Goal: Task Accomplishment & Management: Manage account settings

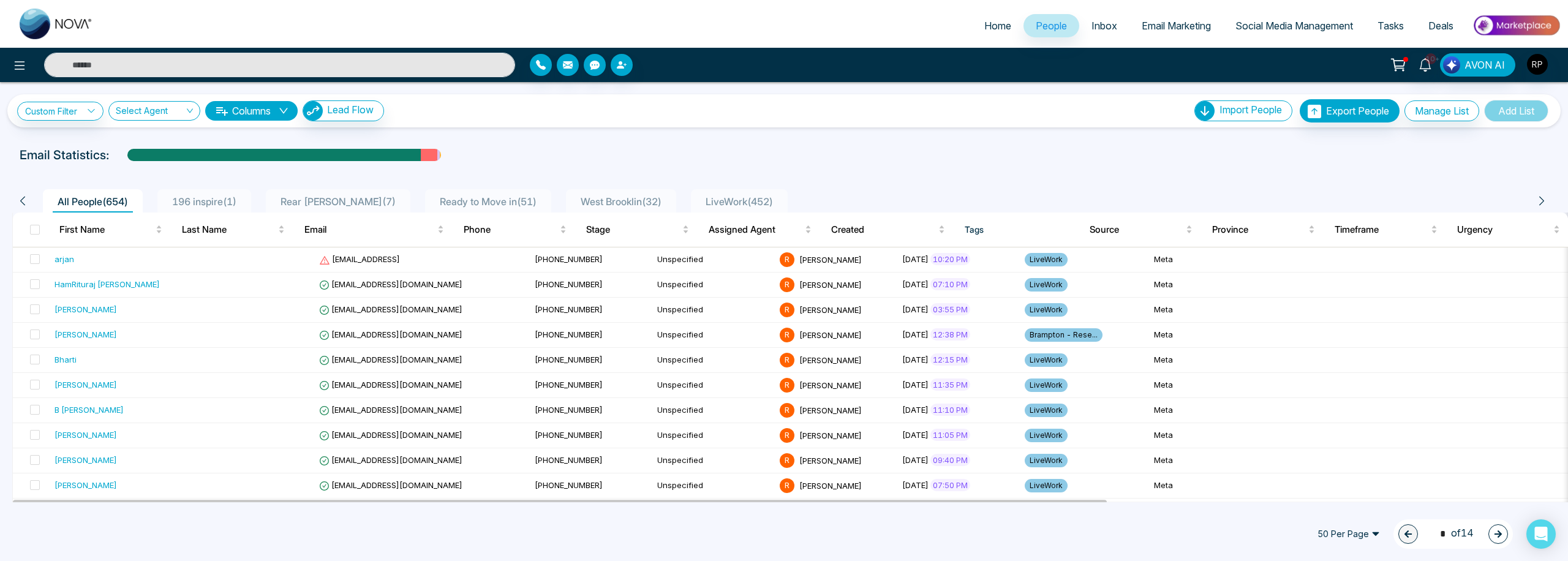
click at [734, 201] on span "LiveWork ( 452 )" at bounding box center [739, 201] width 77 height 12
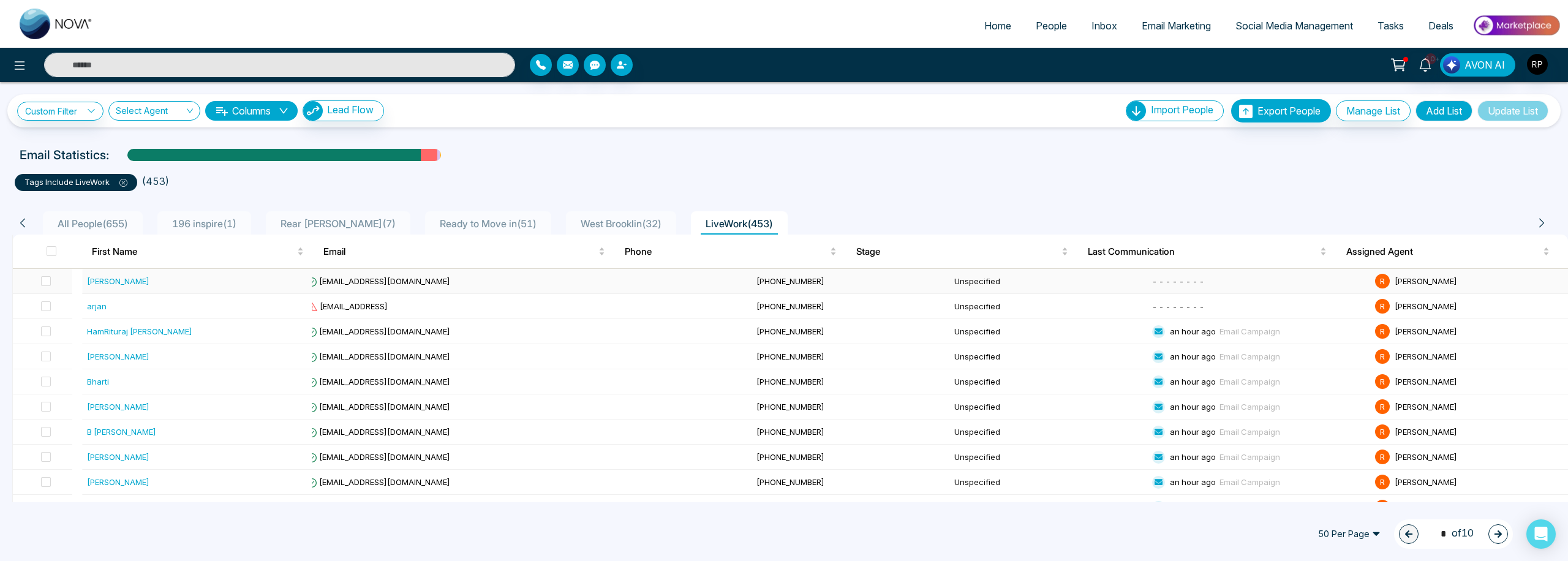
click at [133, 281] on div "[PERSON_NAME]" at bounding box center [118, 280] width 63 height 12
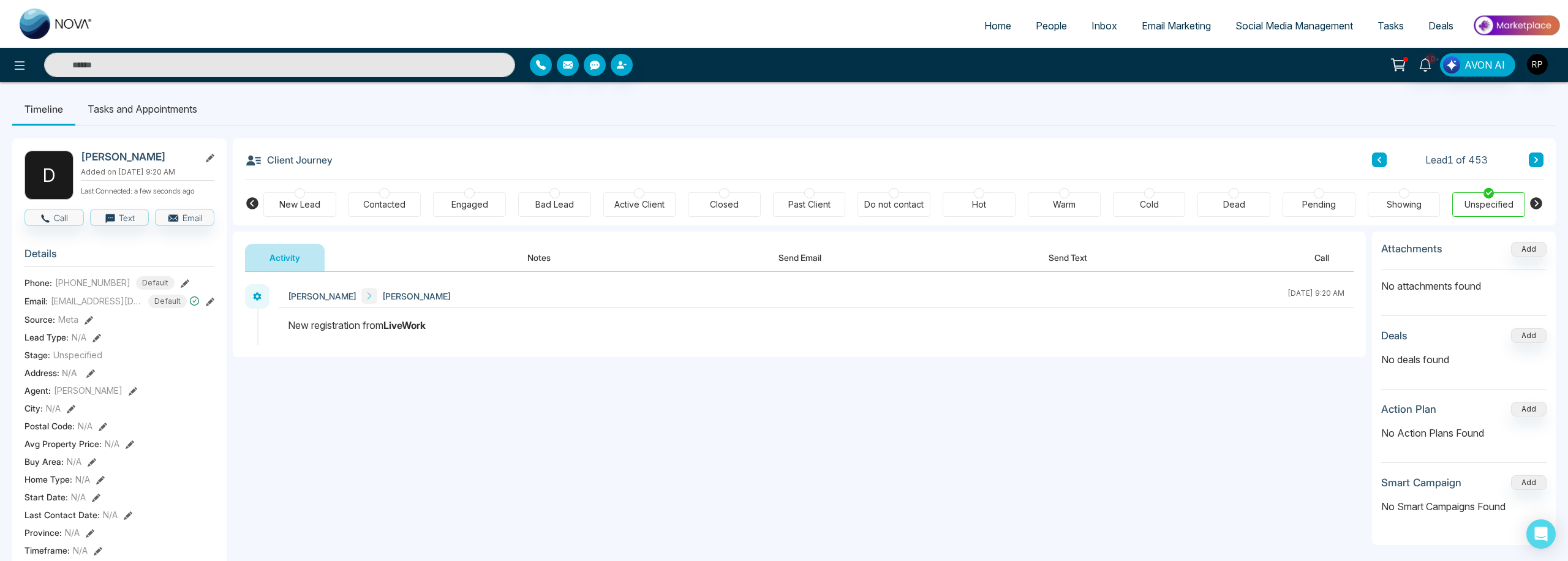
scroll to position [1, 0]
click at [531, 263] on button "Notes" at bounding box center [539, 259] width 72 height 28
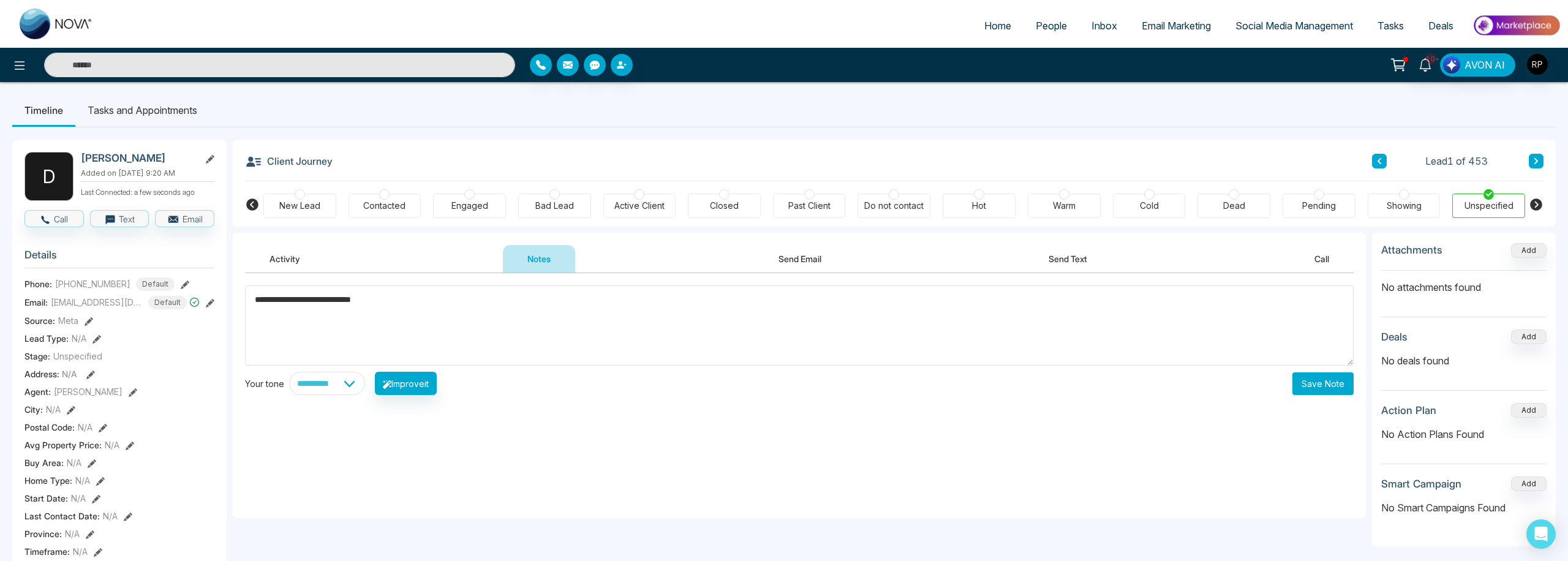
type textarea "**********"
click at [1314, 394] on button "Save Note" at bounding box center [1323, 384] width 61 height 23
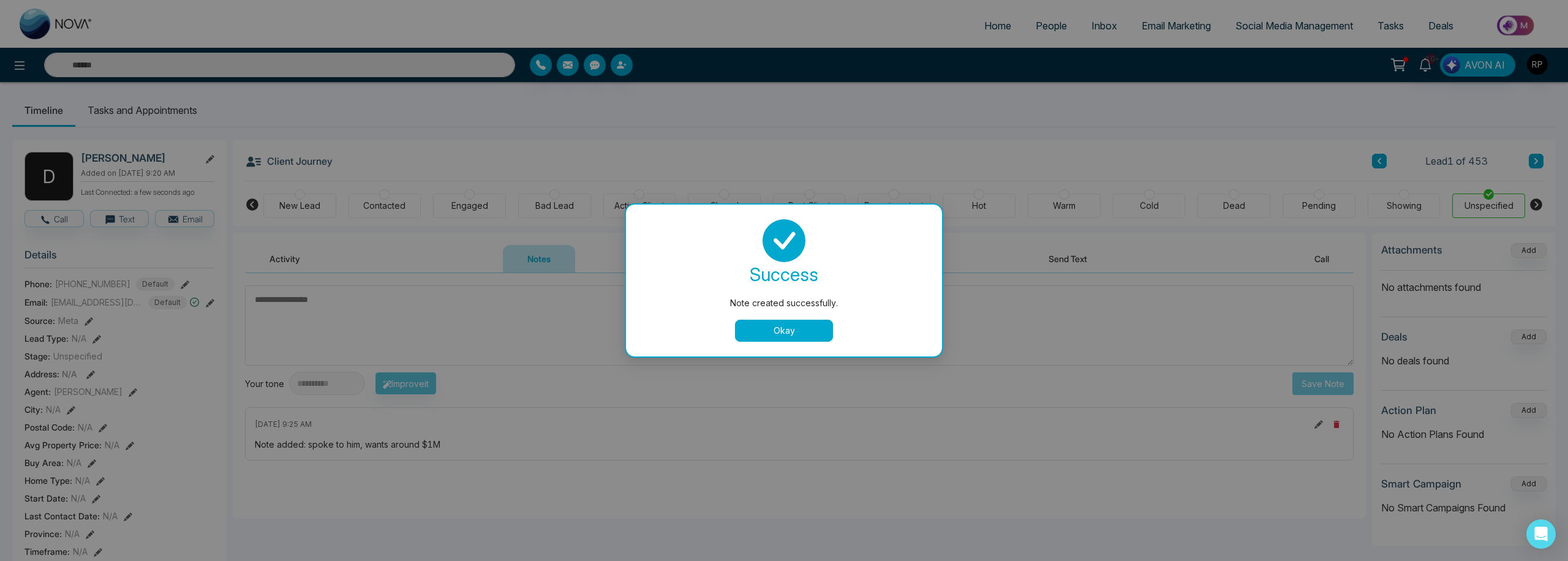
drag, startPoint x: 817, startPoint y: 349, endPoint x: 816, endPoint y: 337, distance: 12.0
click at [817, 348] on div "success Note created successfully. Okay" at bounding box center [784, 280] width 316 height 152
drag, startPoint x: 815, startPoint y: 337, endPoint x: 809, endPoint y: 334, distance: 6.7
click at [815, 337] on button "Okay" at bounding box center [784, 330] width 98 height 22
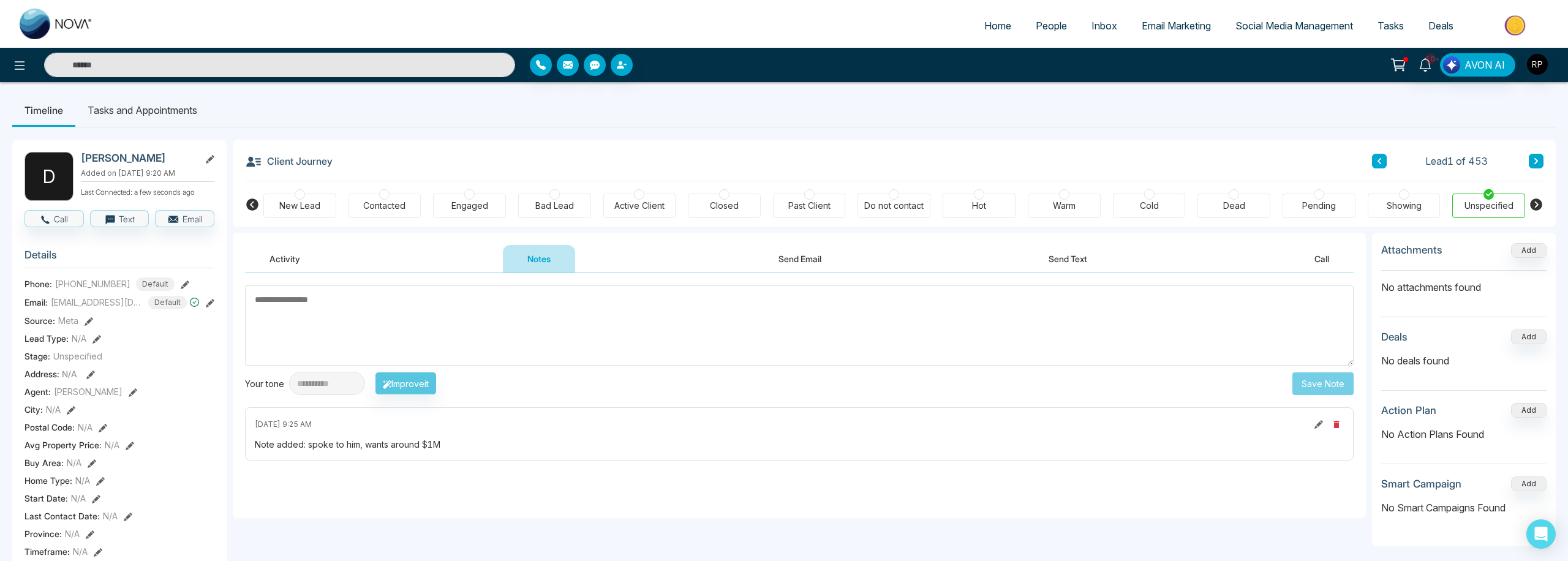
click at [479, 207] on div "Engaged" at bounding box center [470, 205] width 37 height 12
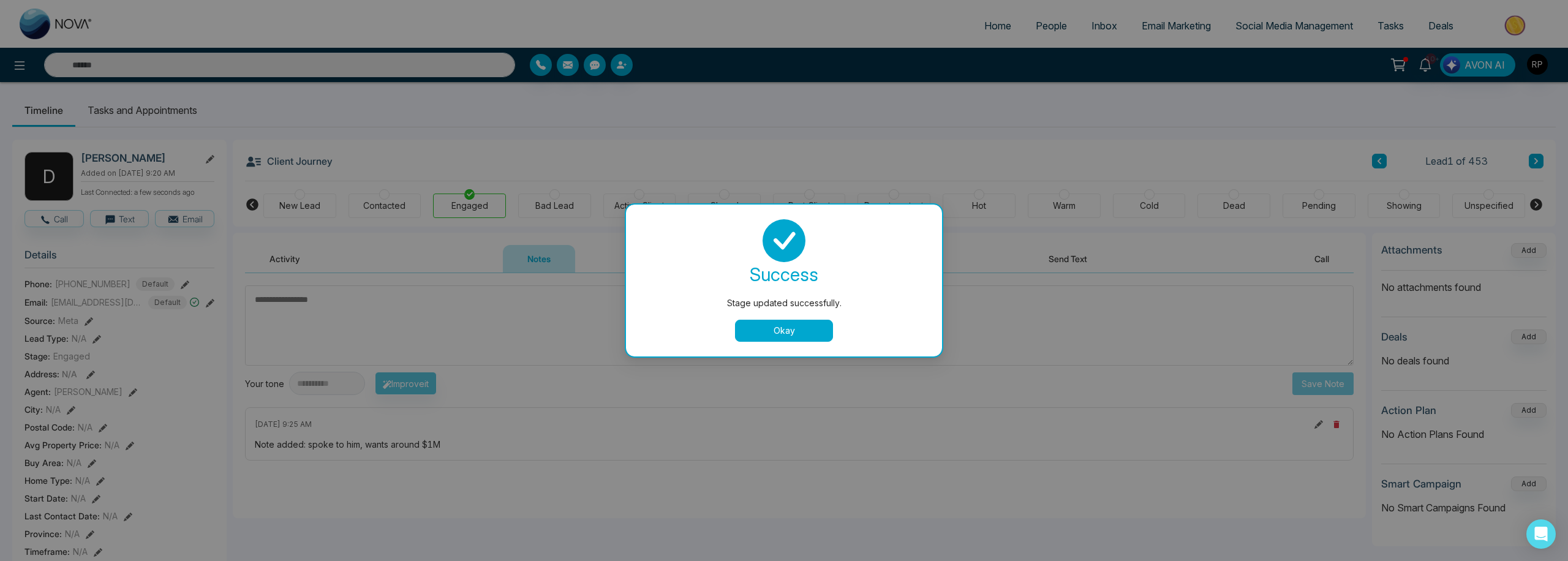
click at [824, 328] on button "Okay" at bounding box center [784, 330] width 98 height 22
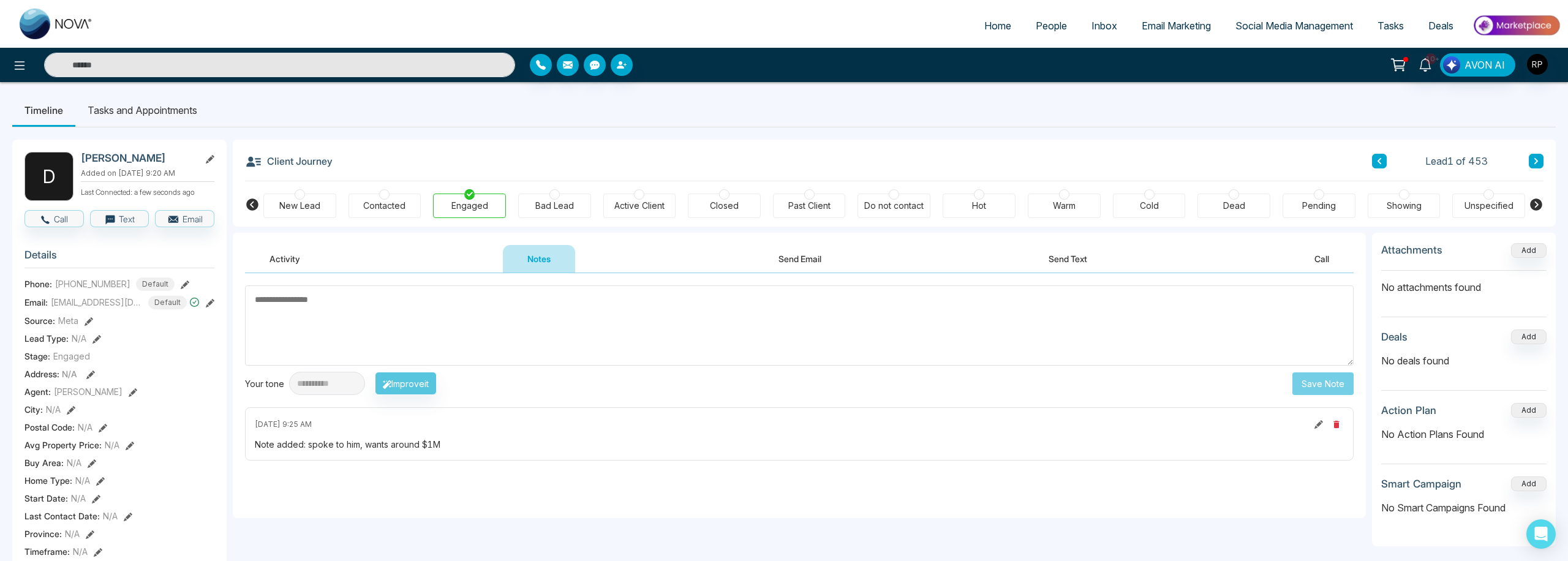
click at [1146, 26] on span "Email Marketing" at bounding box center [1176, 25] width 69 height 12
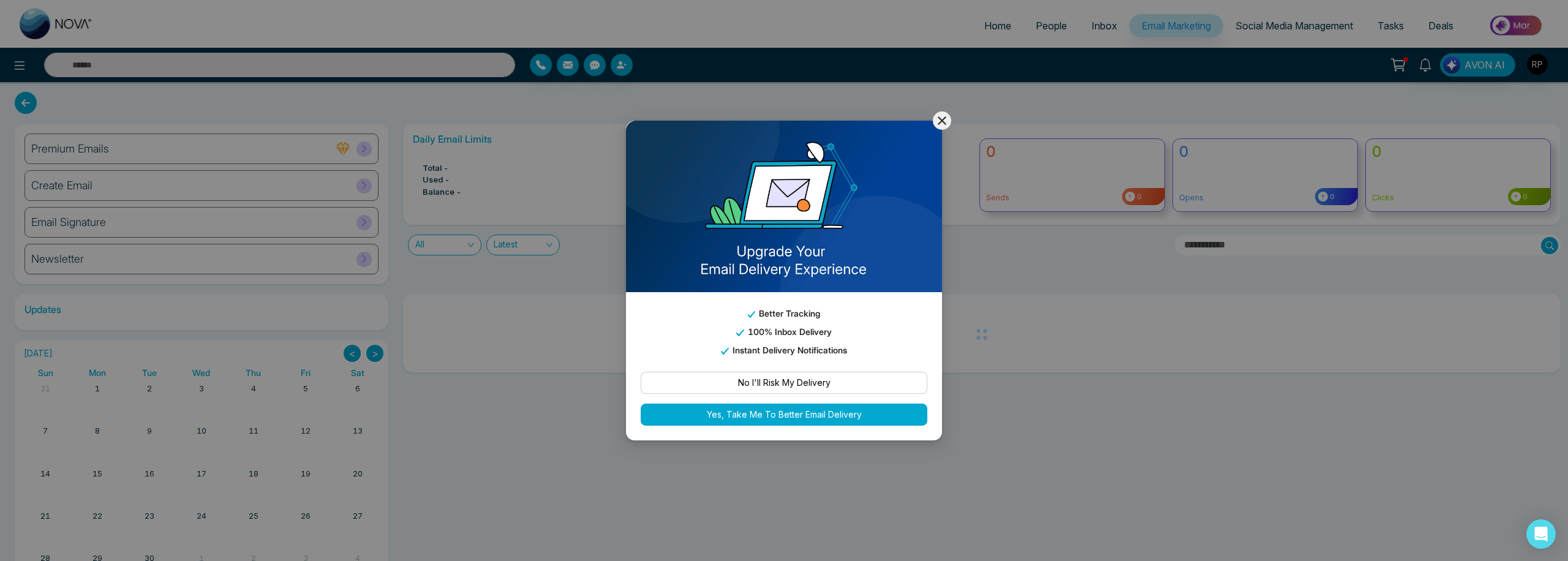
click at [937, 130] on img at bounding box center [784, 206] width 316 height 172
click at [943, 124] on icon at bounding box center [942, 120] width 15 height 15
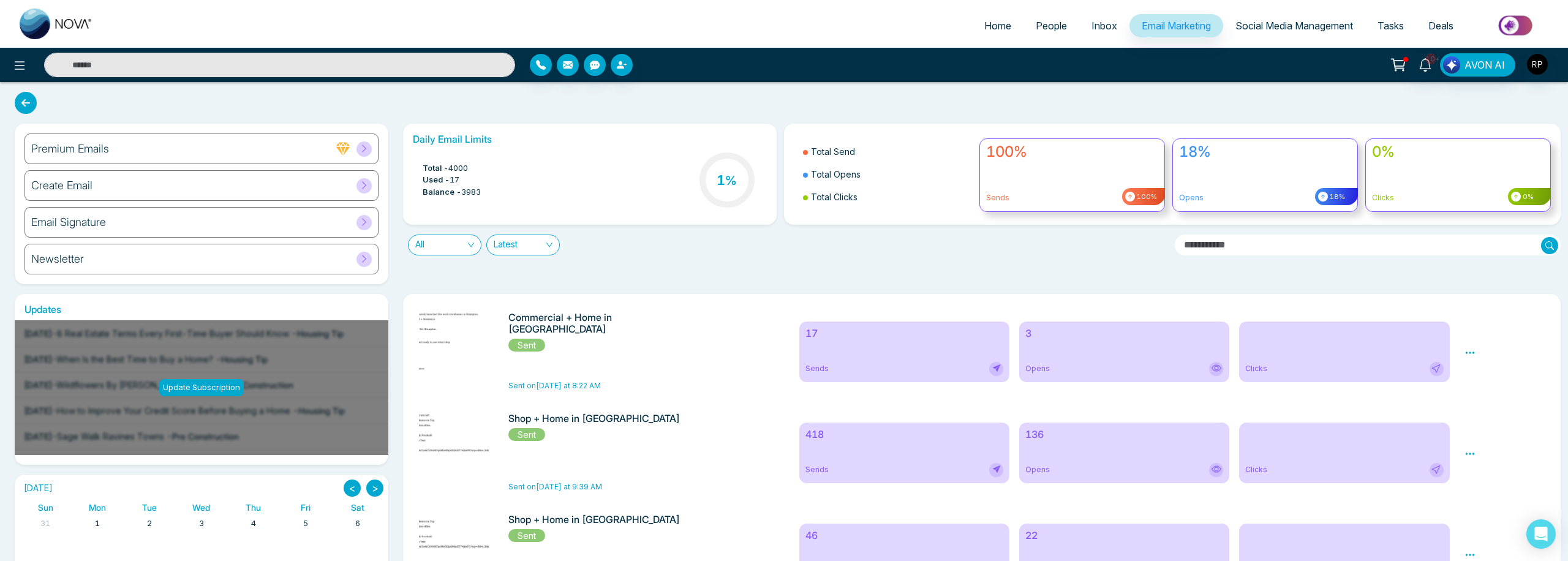
click at [1472, 357] on icon at bounding box center [1470, 353] width 11 height 11
click at [1476, 334] on div "Preview Analytics Delete" at bounding box center [1505, 351] width 95 height 80
click at [1043, 25] on span "People" at bounding box center [1051, 25] width 31 height 12
